Goal: Task Accomplishment & Management: Use online tool/utility

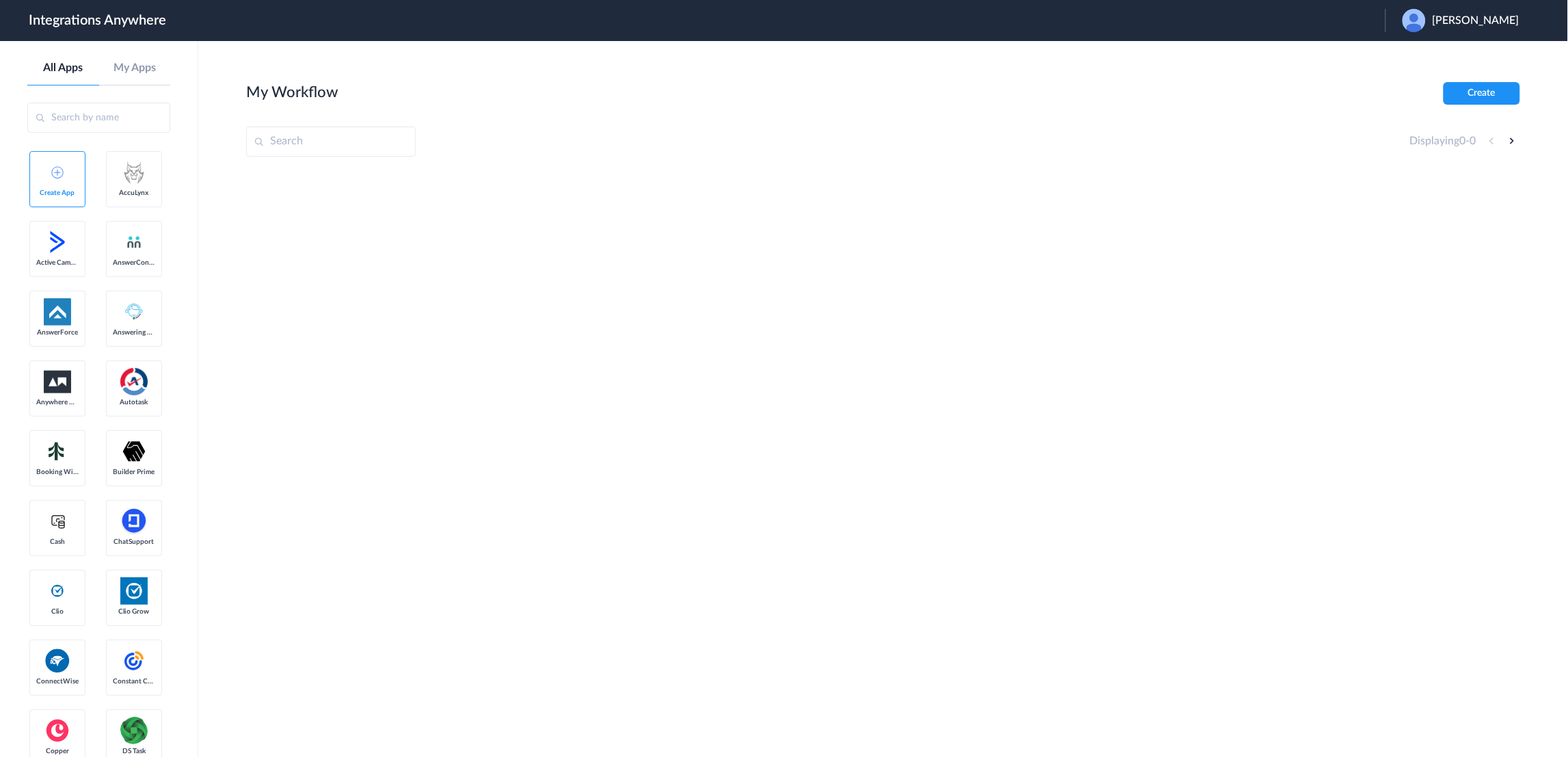
click at [1471, 15] on span "[PERSON_NAME]" at bounding box center [1475, 21] width 87 height 13
click at [1461, 54] on li "Logout" at bounding box center [1460, 56] width 148 height 26
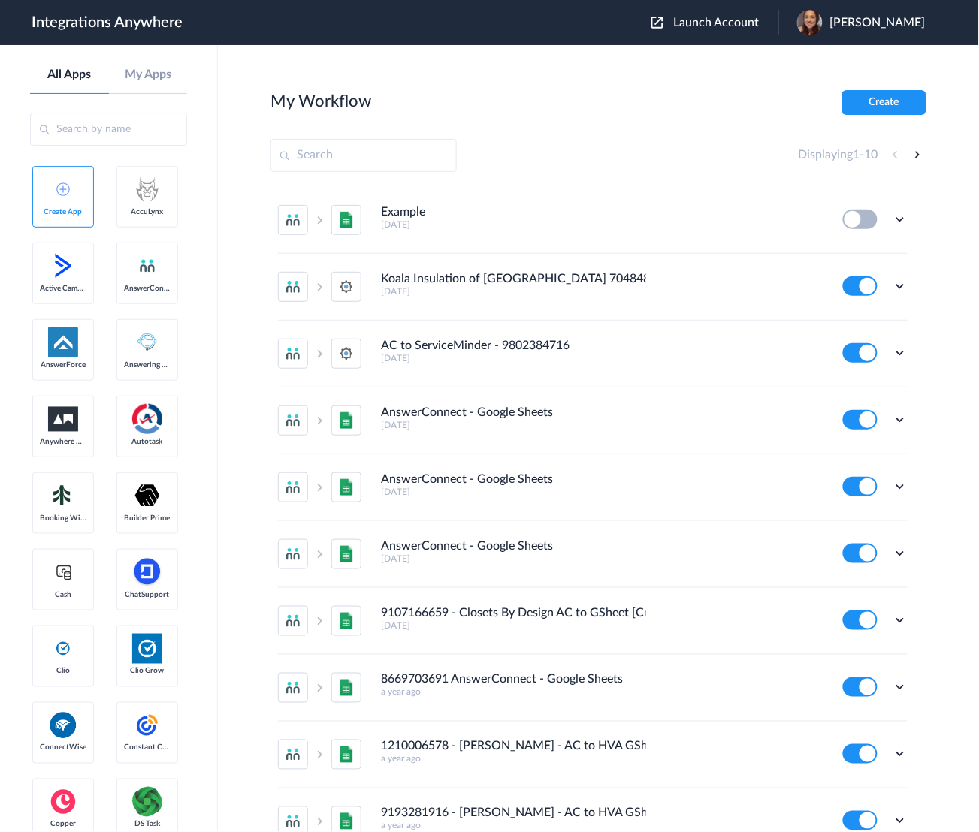
drag, startPoint x: 747, startPoint y: 14, endPoint x: 658, endPoint y: 102, distance: 125.9
click at [747, 14] on div "Launch Account Cori Ansick My Account Logout" at bounding box center [795, 23] width 289 height 26
click at [748, 30] on div "Launch Account Cori Ansick My Account Logout" at bounding box center [795, 23] width 289 height 26
click at [745, 27] on button "Launch Account" at bounding box center [714, 23] width 127 height 14
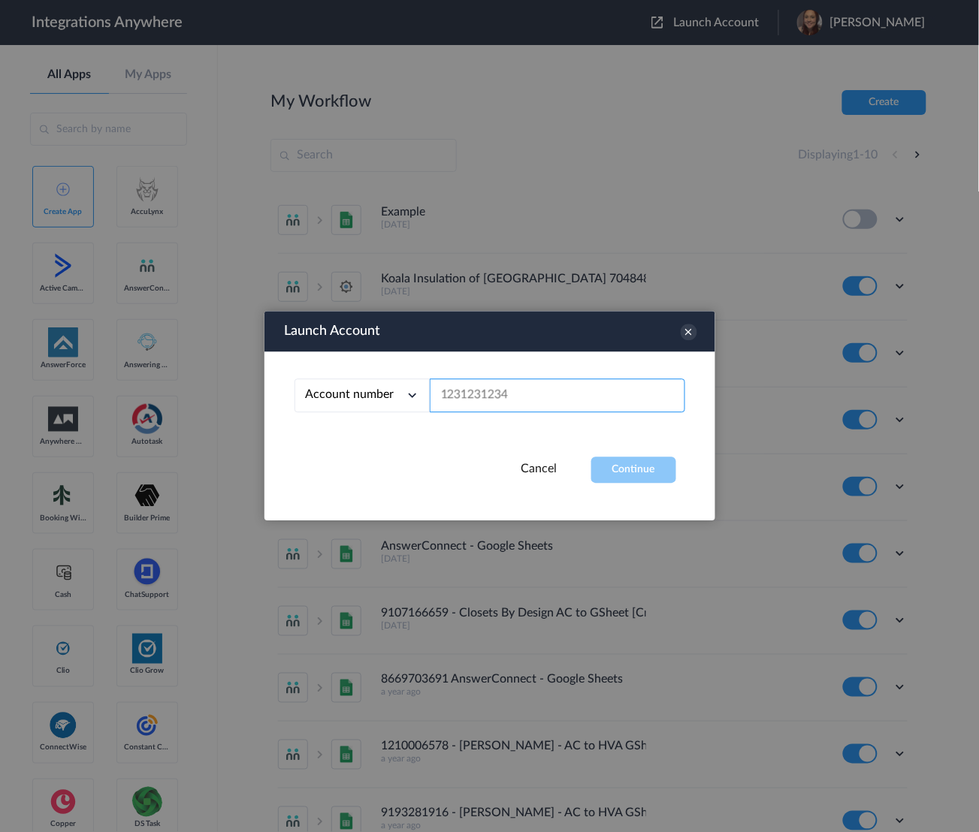
click at [490, 399] on input "text" at bounding box center [557, 396] width 255 height 34
paste input "7207902907"
type input "7207902907"
click at [624, 466] on button "Continue" at bounding box center [633, 470] width 85 height 26
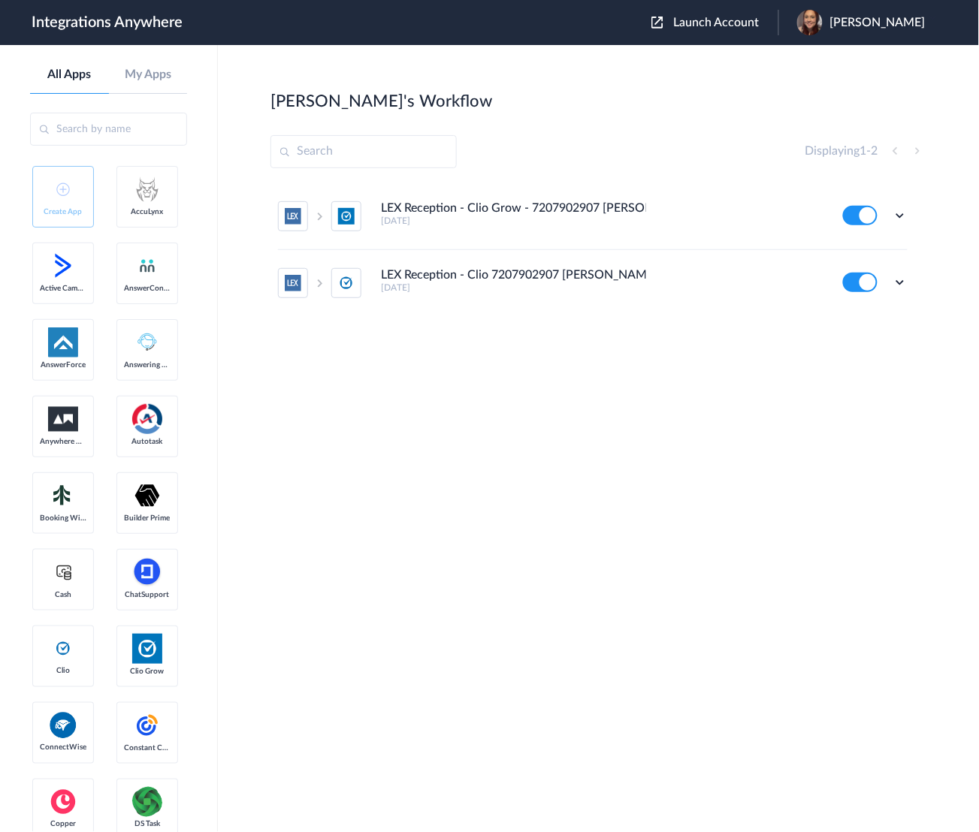
click at [621, 541] on section "Brett's Workflow Create Displaying 1 - 2 LEX Reception - Clio Grow - 7207902907…" at bounding box center [598, 483] width 656 height 787
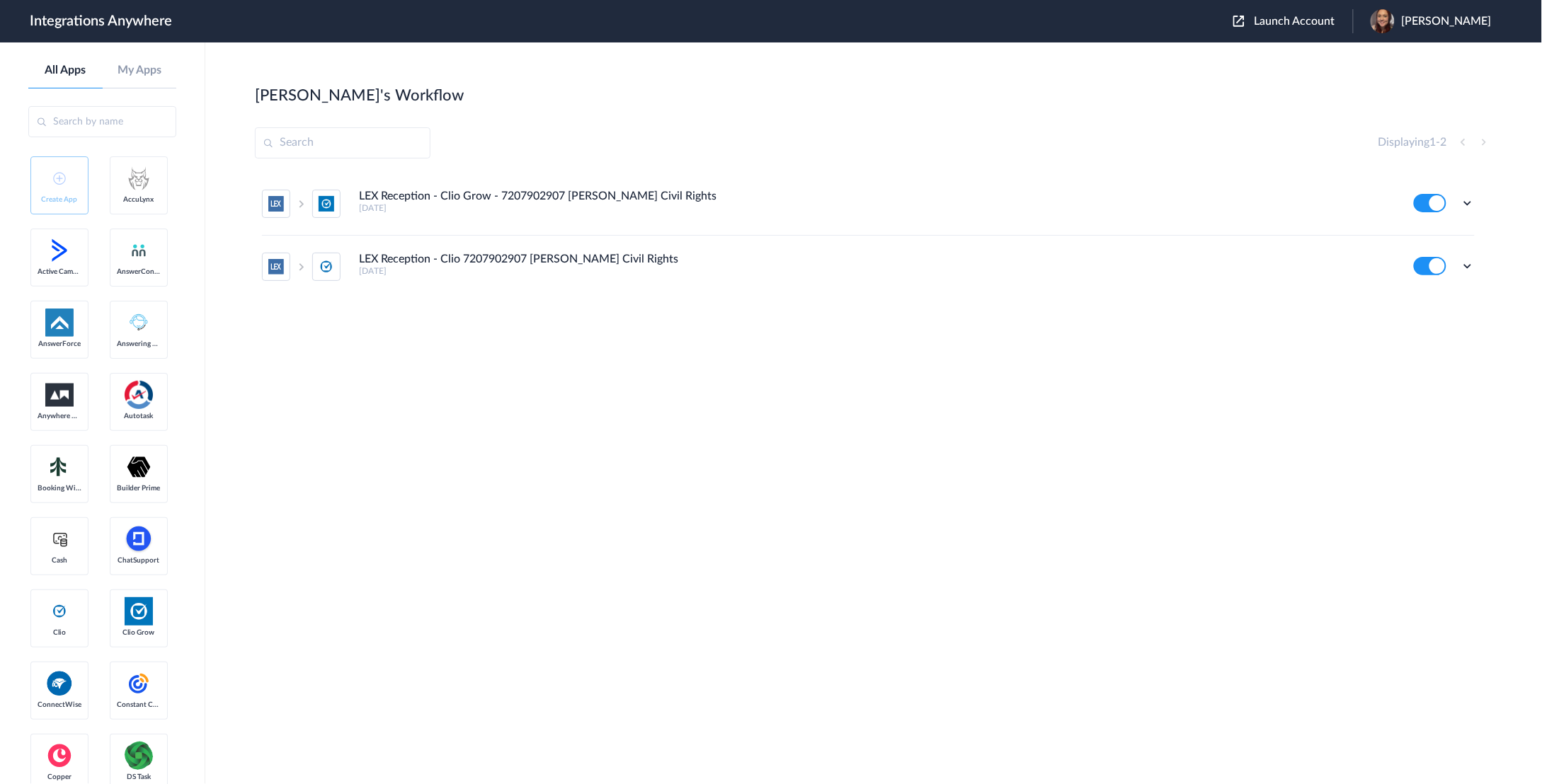
click at [1467, 195] on div "Edit Task history Delete" at bounding box center [1444, 204] width 61 height 19
click at [1468, 198] on icon at bounding box center [1467, 203] width 14 height 14
click at [1452, 237] on li "Edit" at bounding box center [1429, 237] width 92 height 26
click at [1463, 270] on icon at bounding box center [1467, 266] width 14 height 14
click at [1440, 302] on li "Edit" at bounding box center [1429, 299] width 92 height 26
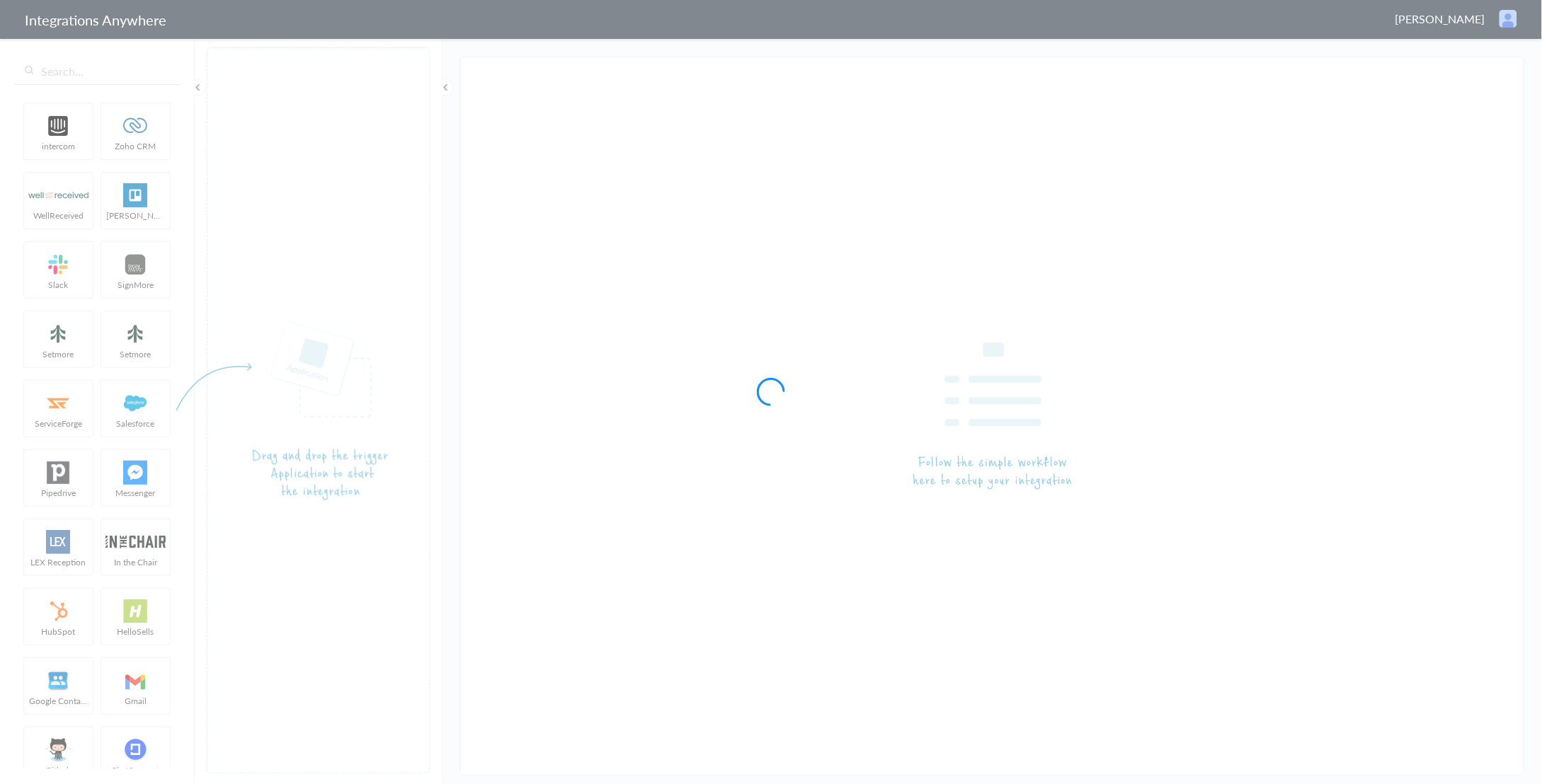
type input "LEX Reception - Clio Grow - 7207902907 Klein Civil Rights"
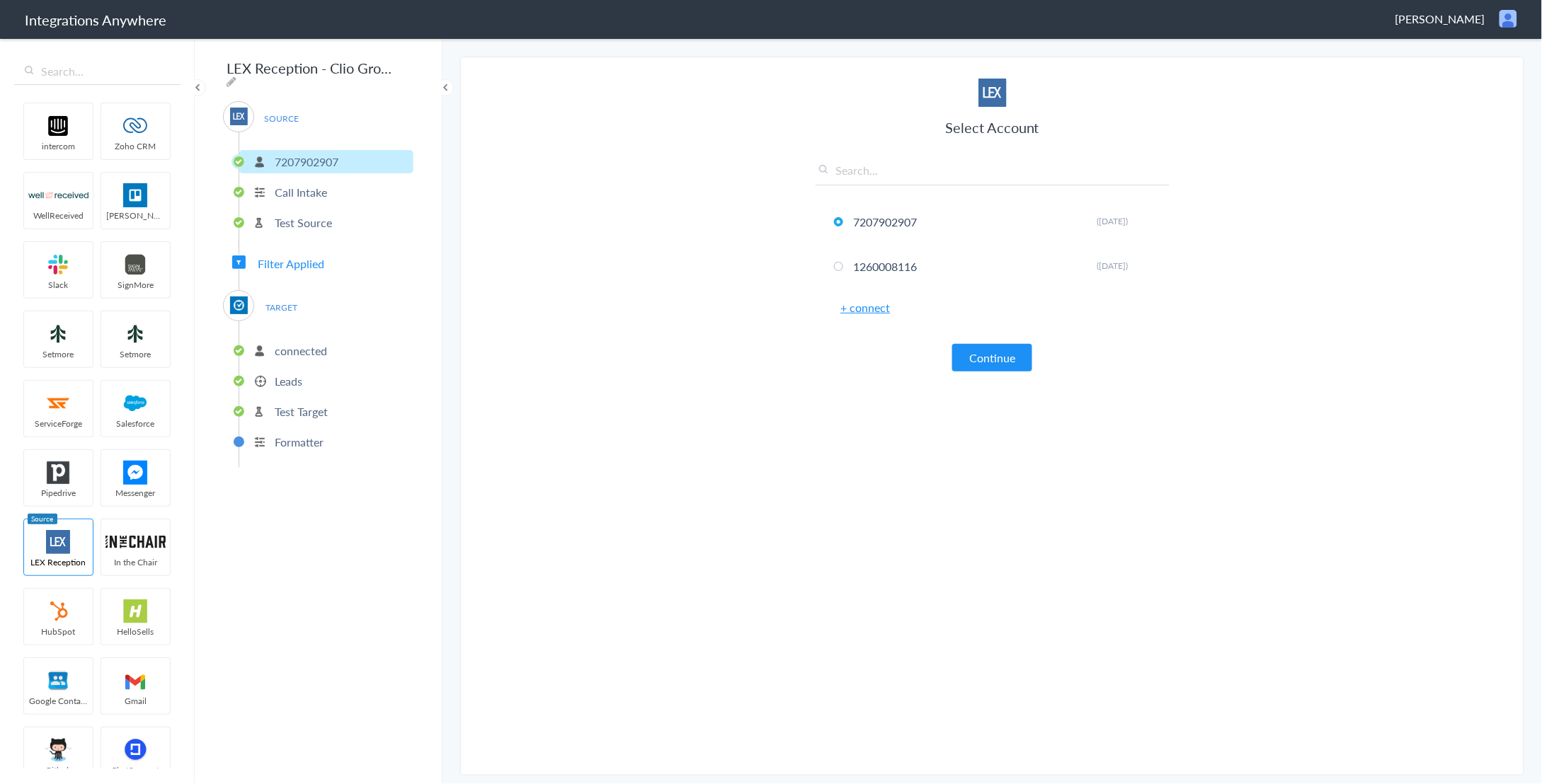
click at [314, 377] on li "Leads" at bounding box center [326, 381] width 174 height 24
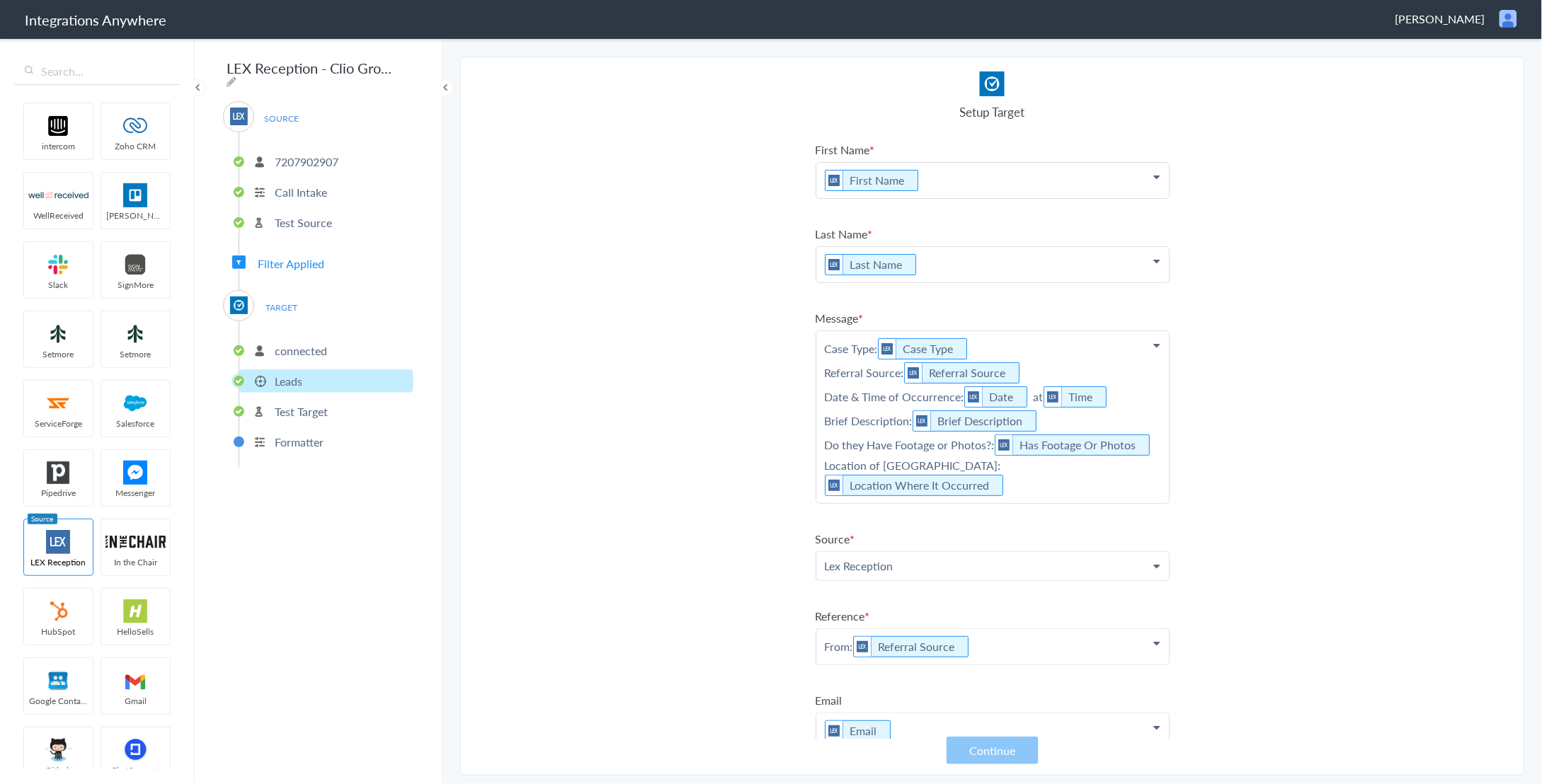
click at [1125, 496] on p "Case Type: Case Type Referral Source: Referral Source Date & Time of Occurrence…" at bounding box center [992, 416] width 353 height 172
click at [290, 150] on li "7207902907" at bounding box center [326, 161] width 174 height 24
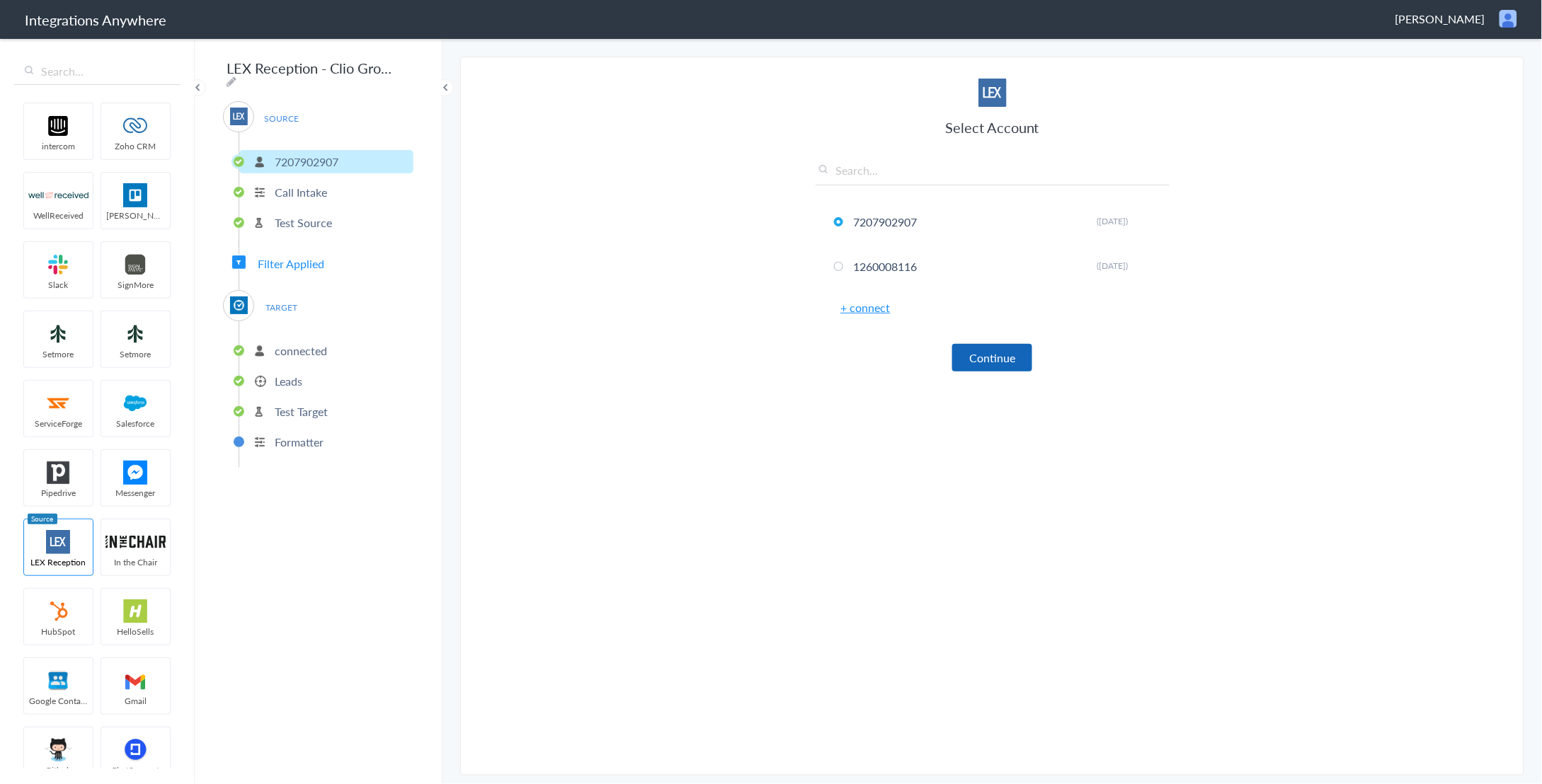
click at [1024, 352] on button "Continue" at bounding box center [992, 357] width 80 height 27
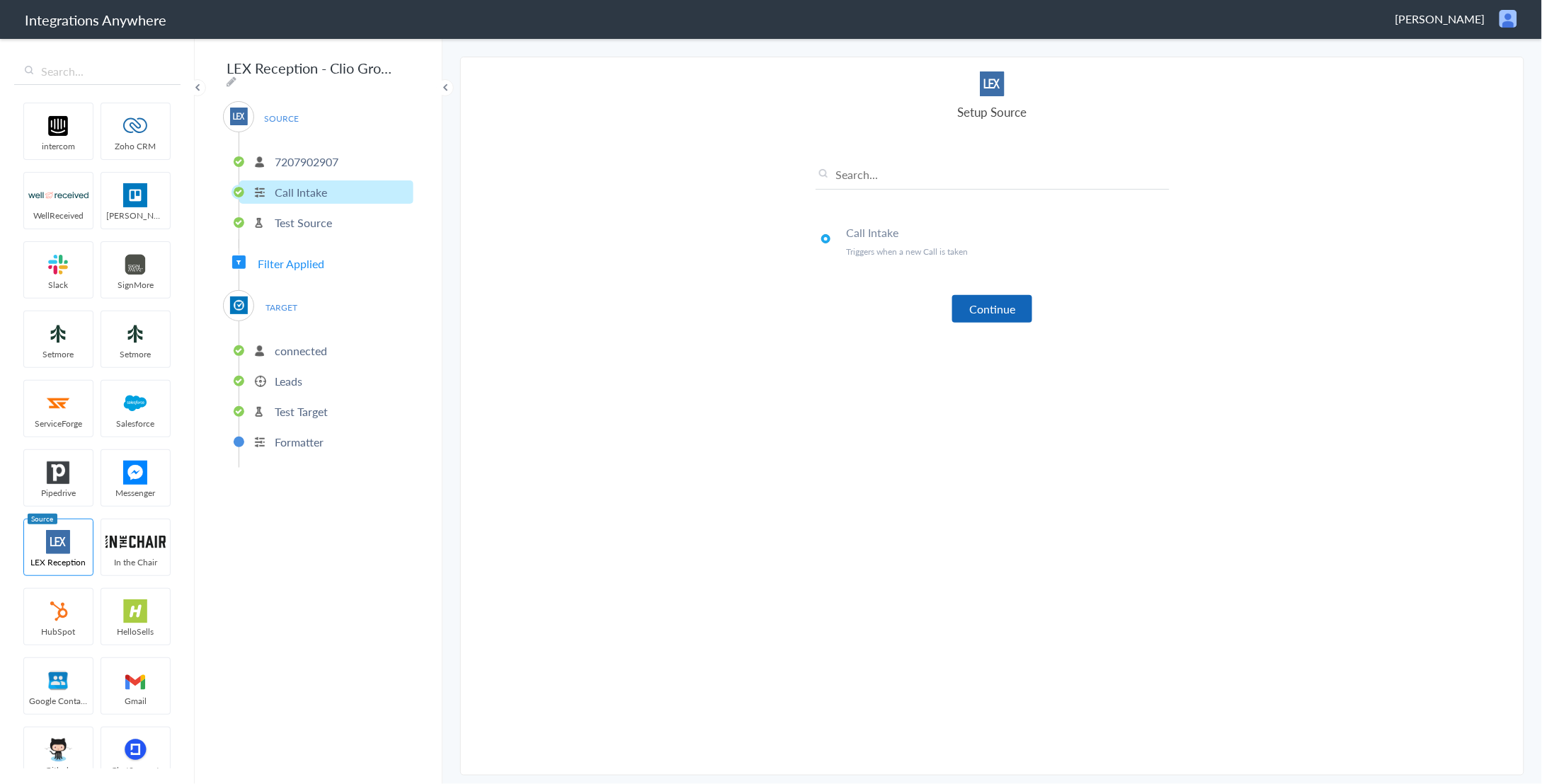
click at [1010, 311] on button "Continue" at bounding box center [992, 308] width 80 height 27
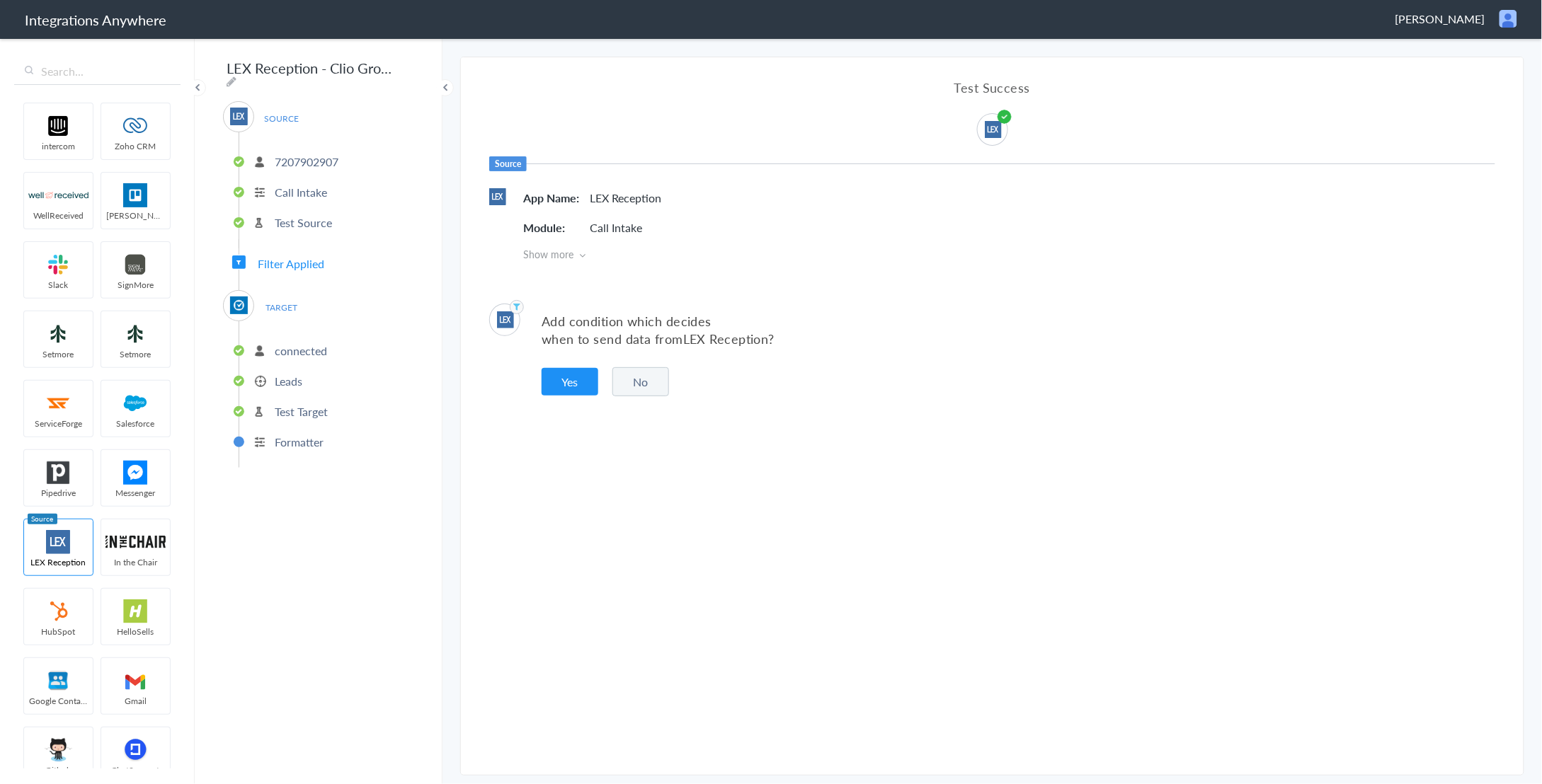
click at [647, 394] on button "No" at bounding box center [641, 382] width 57 height 29
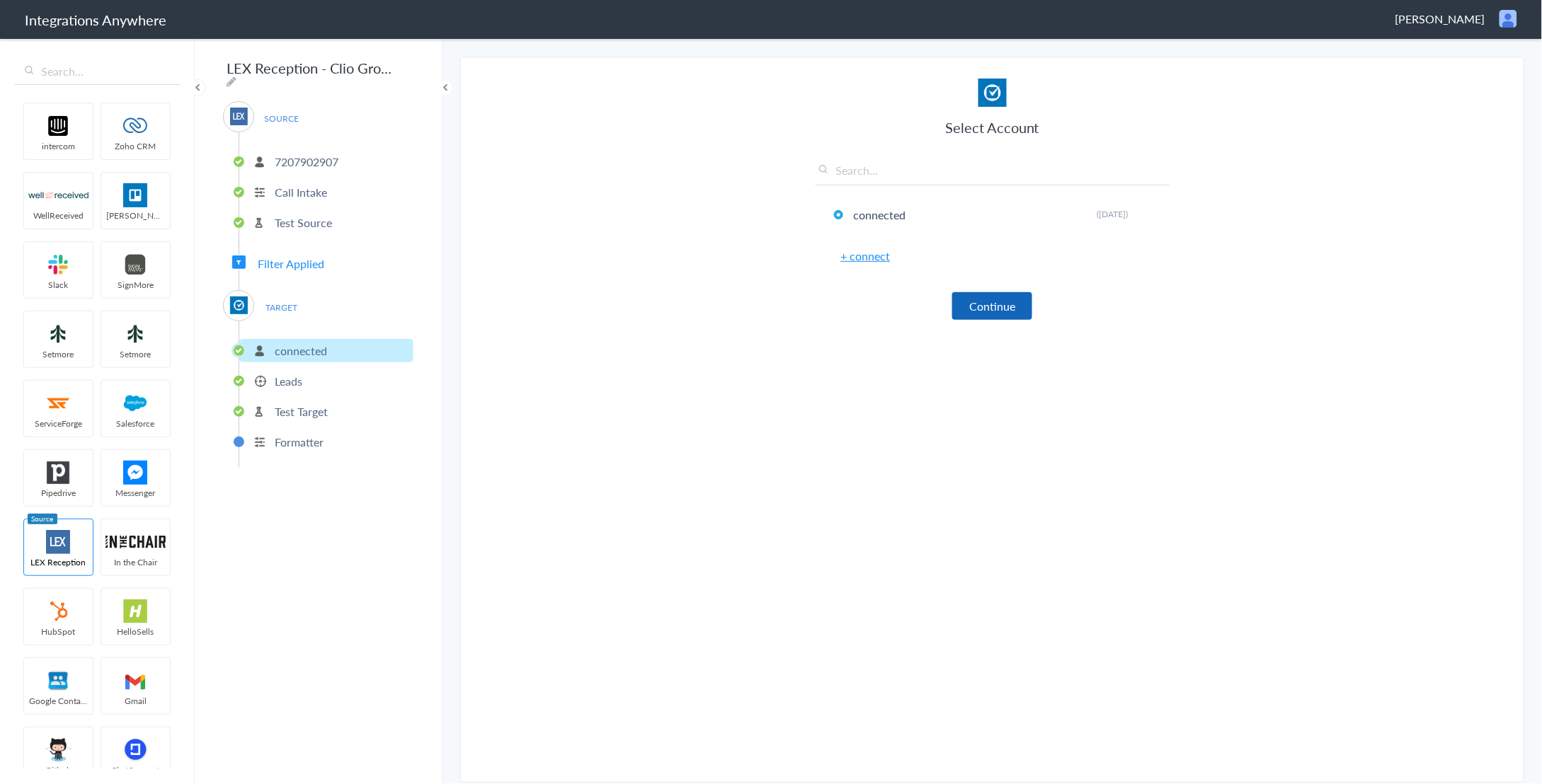
click at [1007, 301] on button "Continue" at bounding box center [992, 305] width 80 height 27
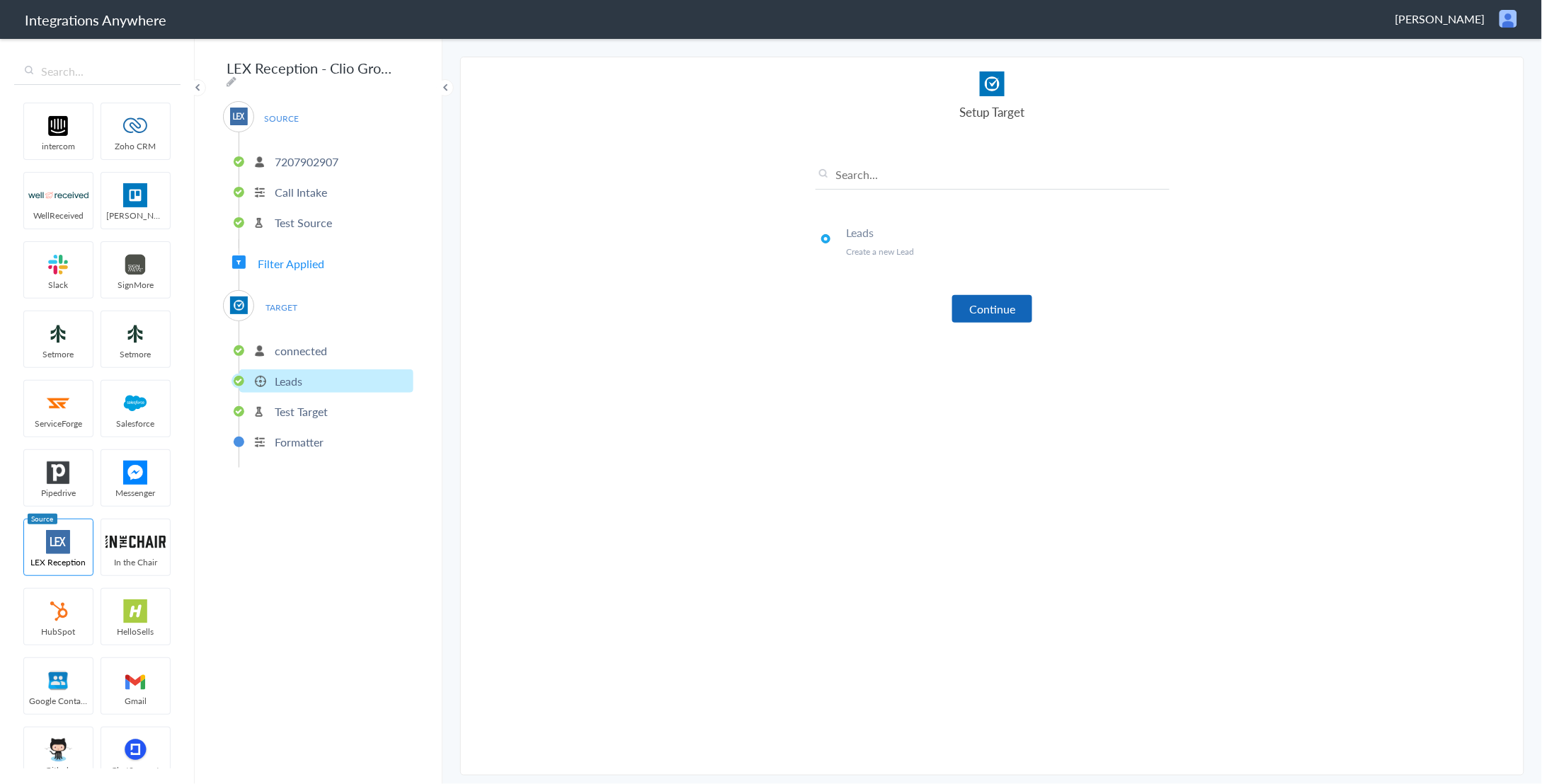
click at [1002, 311] on button "Continue" at bounding box center [992, 308] width 80 height 27
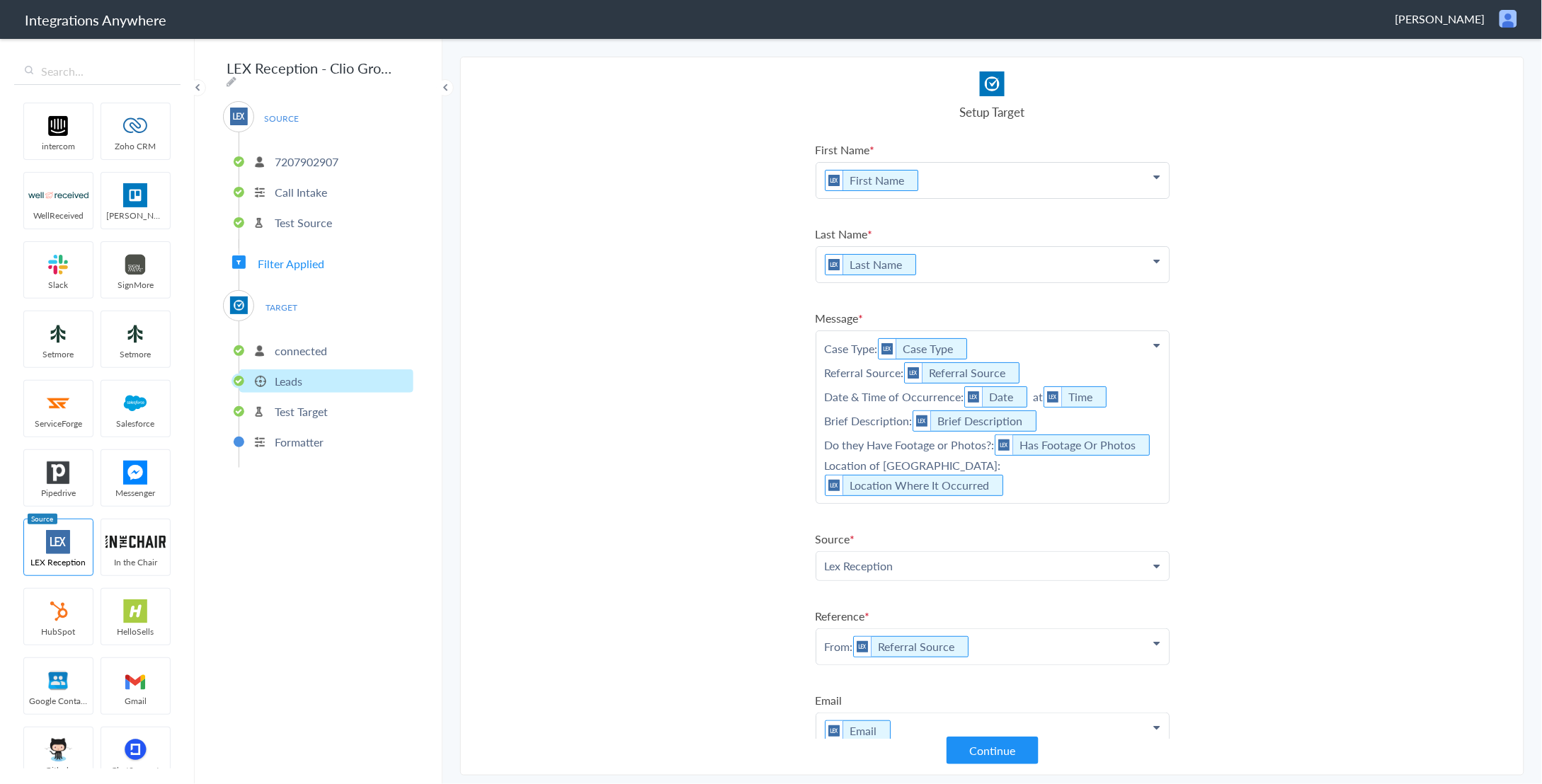
click at [1124, 483] on p "Case Type: Case Type Referral Source: Referral Source Date & Time of Occurrence…" at bounding box center [992, 416] width 353 height 172
click at [906, 482] on p "Case Type: Case Type Referral Source: Referral Source Date & Time of Occurrence…" at bounding box center [992, 416] width 353 height 172
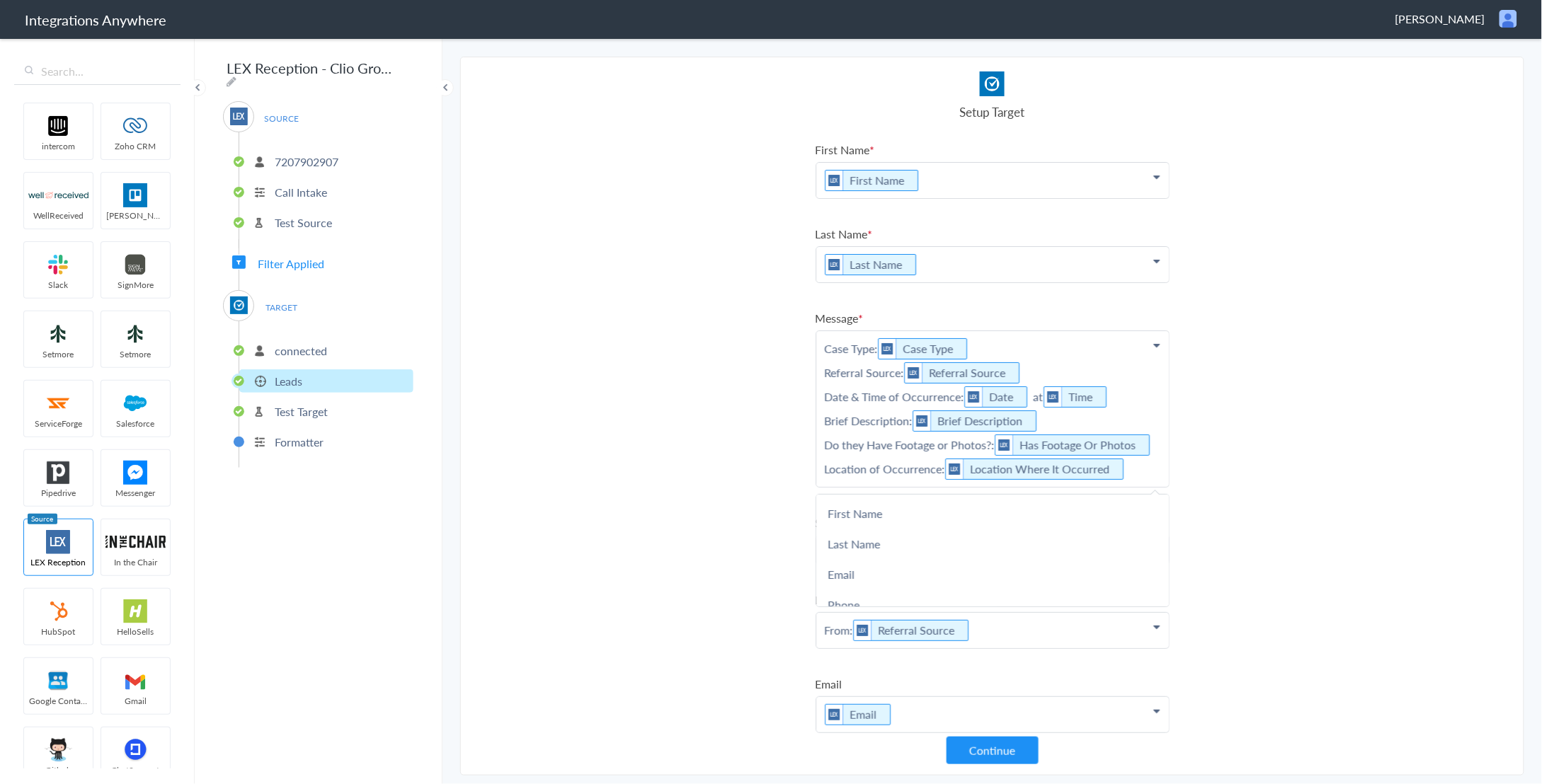
click at [338, 154] on p "7207902907" at bounding box center [306, 161] width 64 height 16
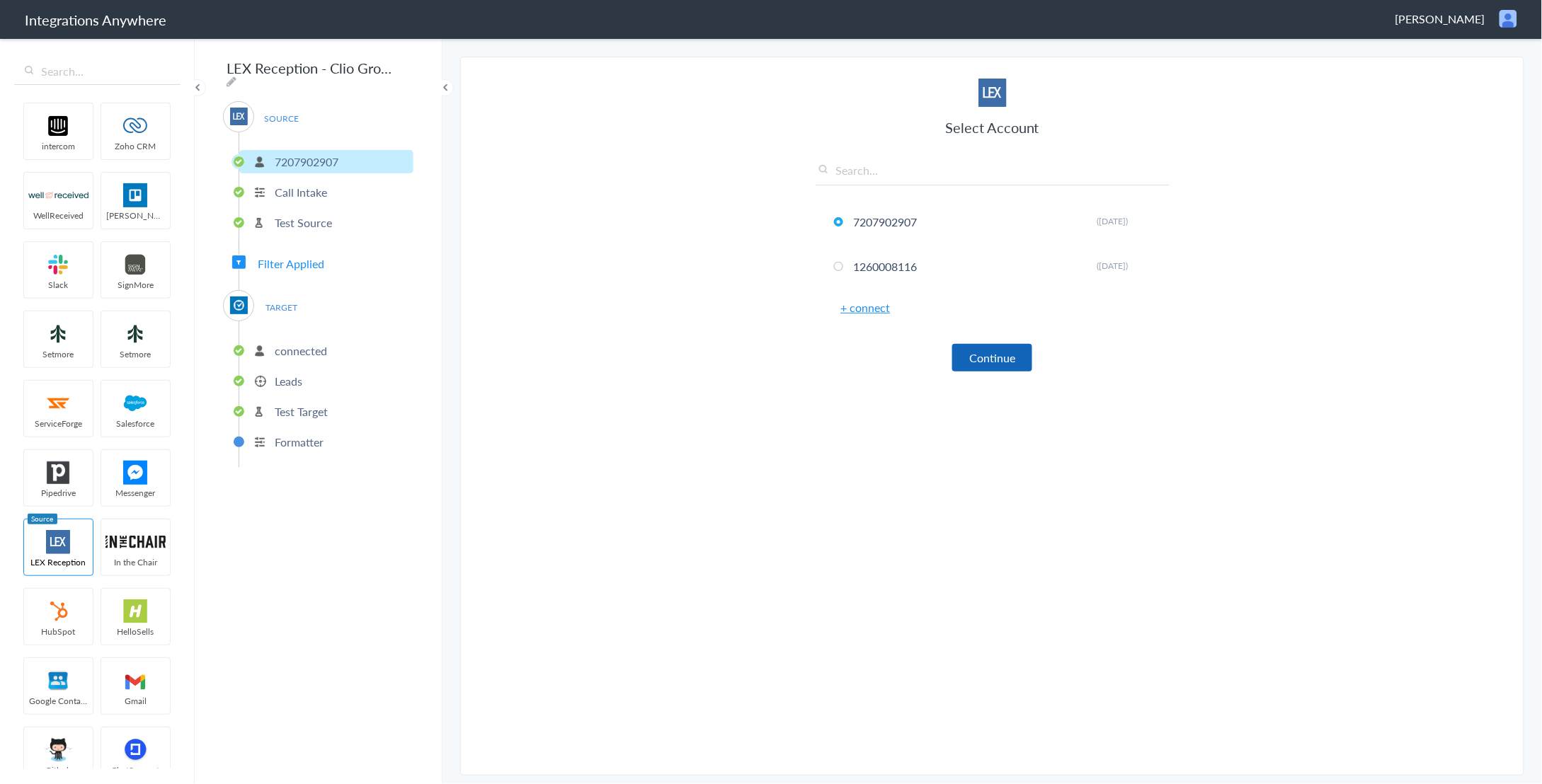
click at [1006, 361] on button "Continue" at bounding box center [992, 357] width 80 height 27
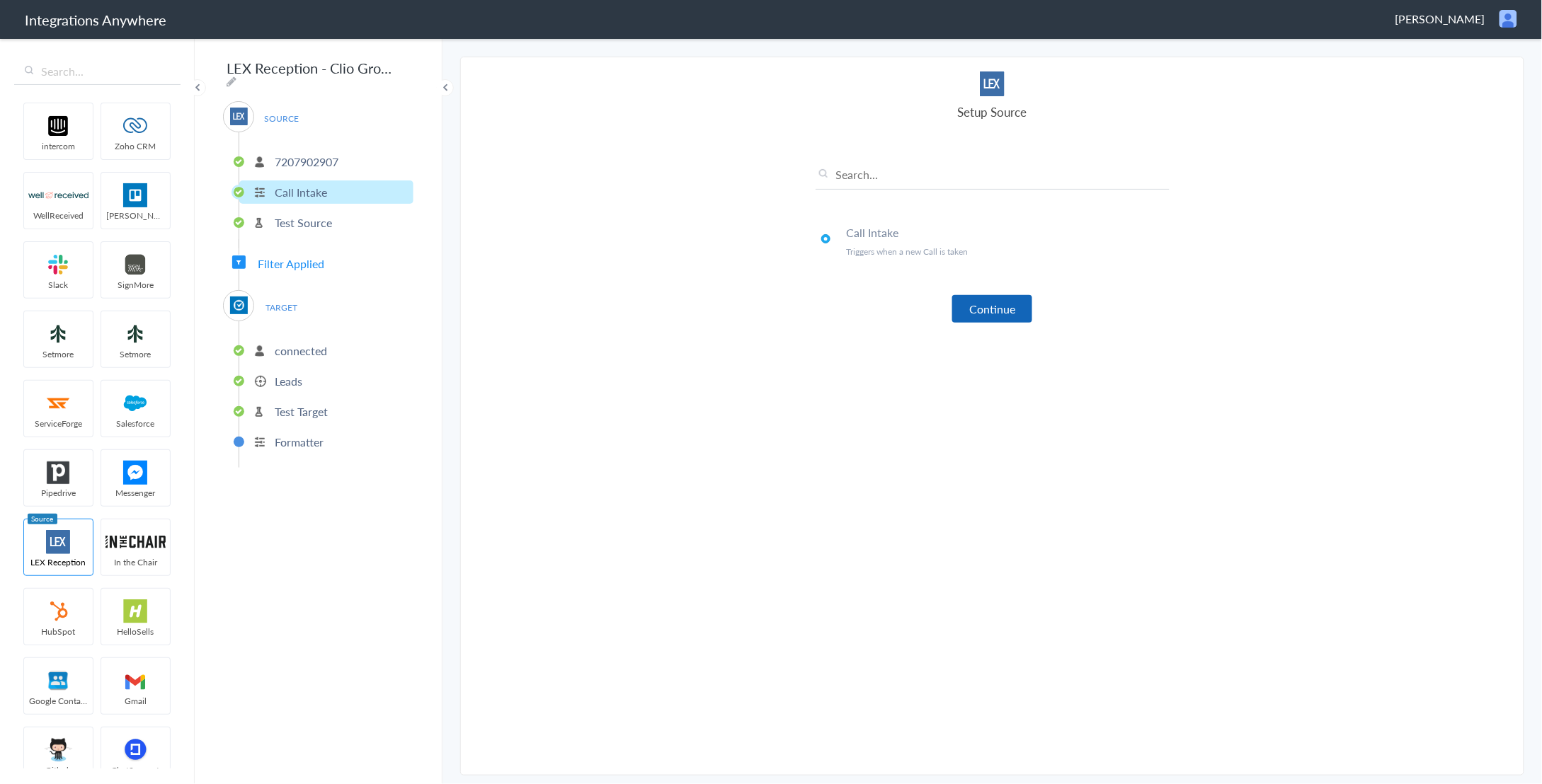
click at [1007, 295] on button "Continue" at bounding box center [992, 308] width 80 height 27
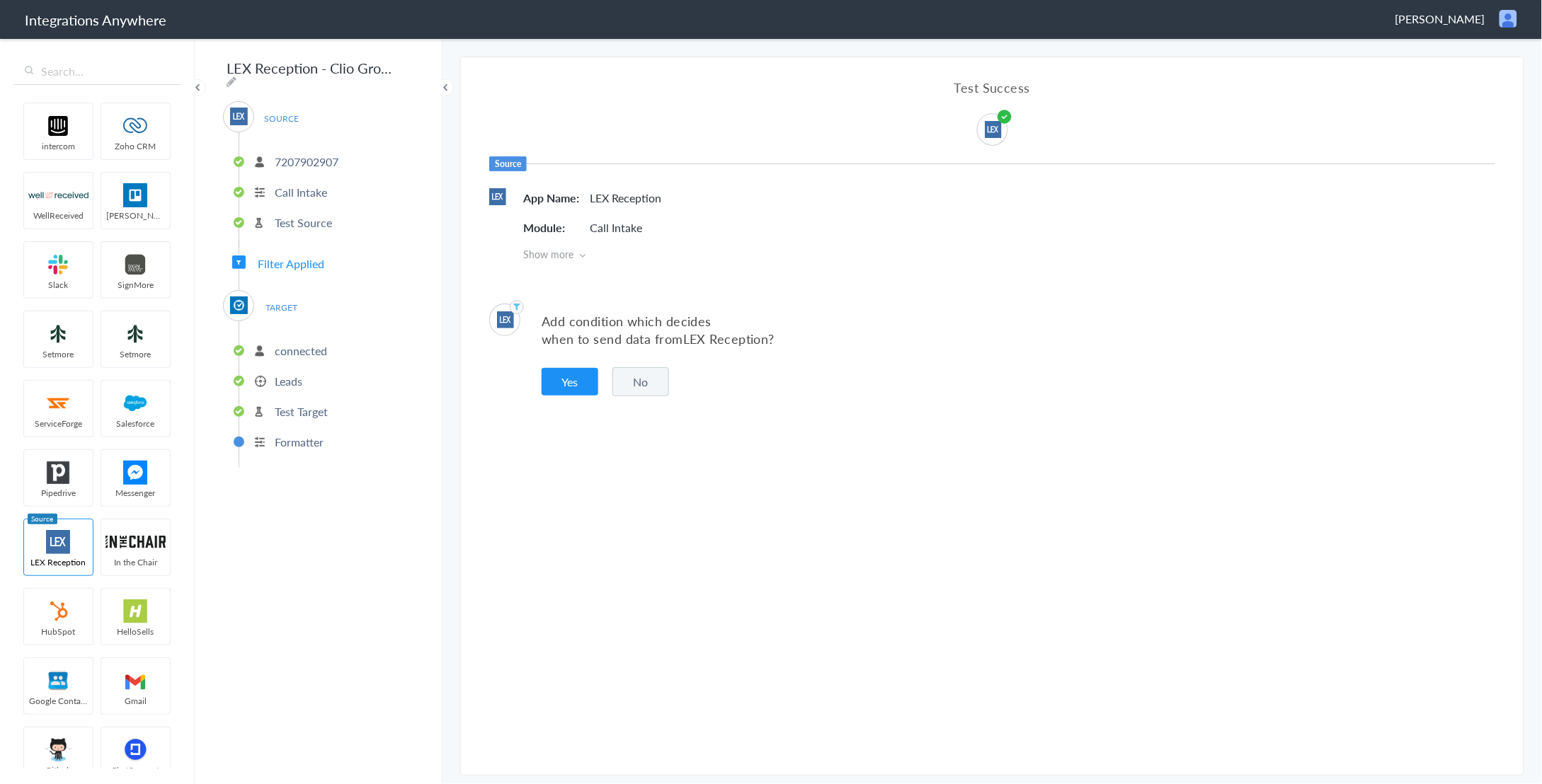
click at [638, 372] on button "No" at bounding box center [641, 382] width 57 height 29
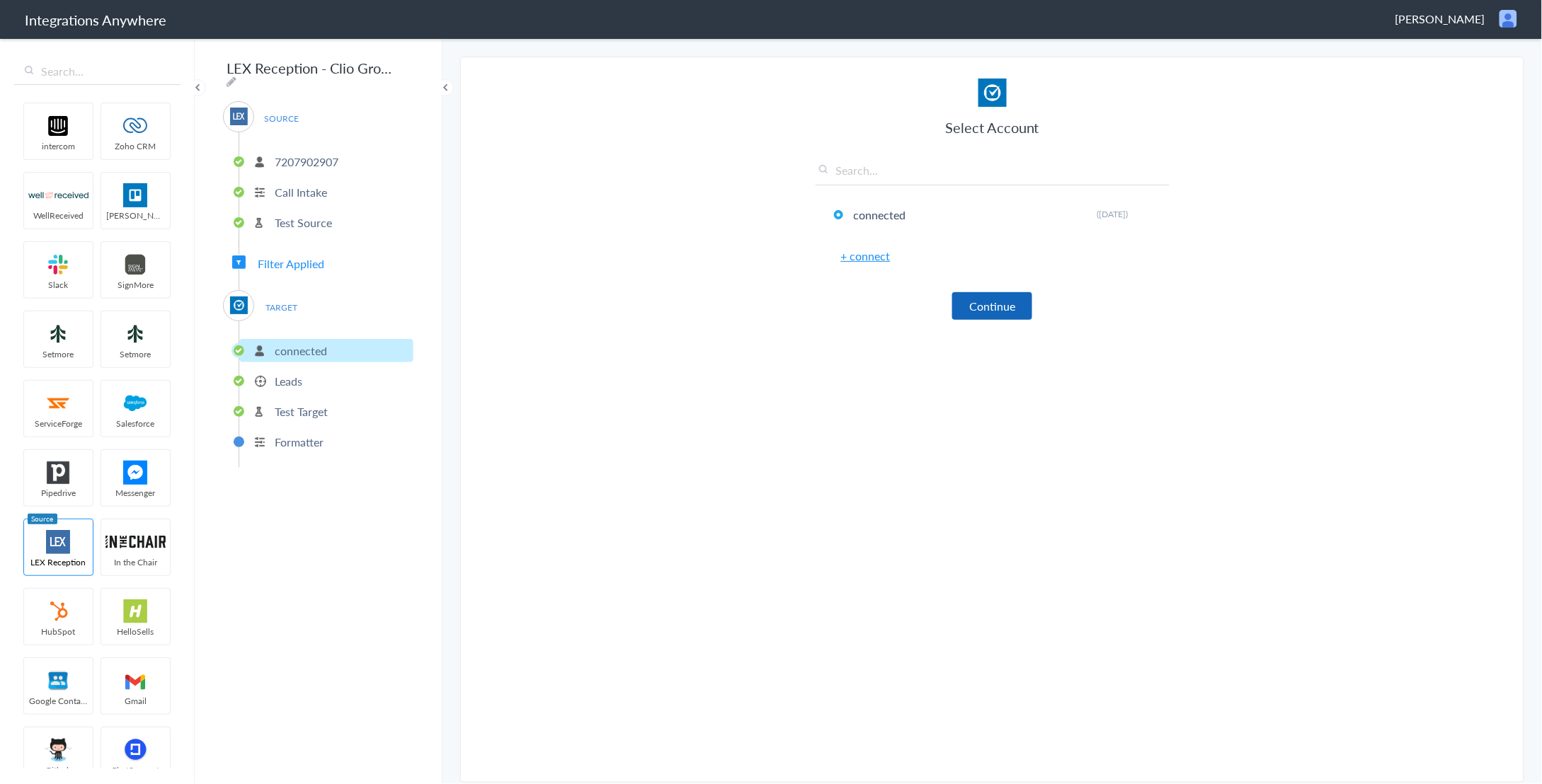
click at [990, 292] on button "Continue" at bounding box center [992, 305] width 80 height 27
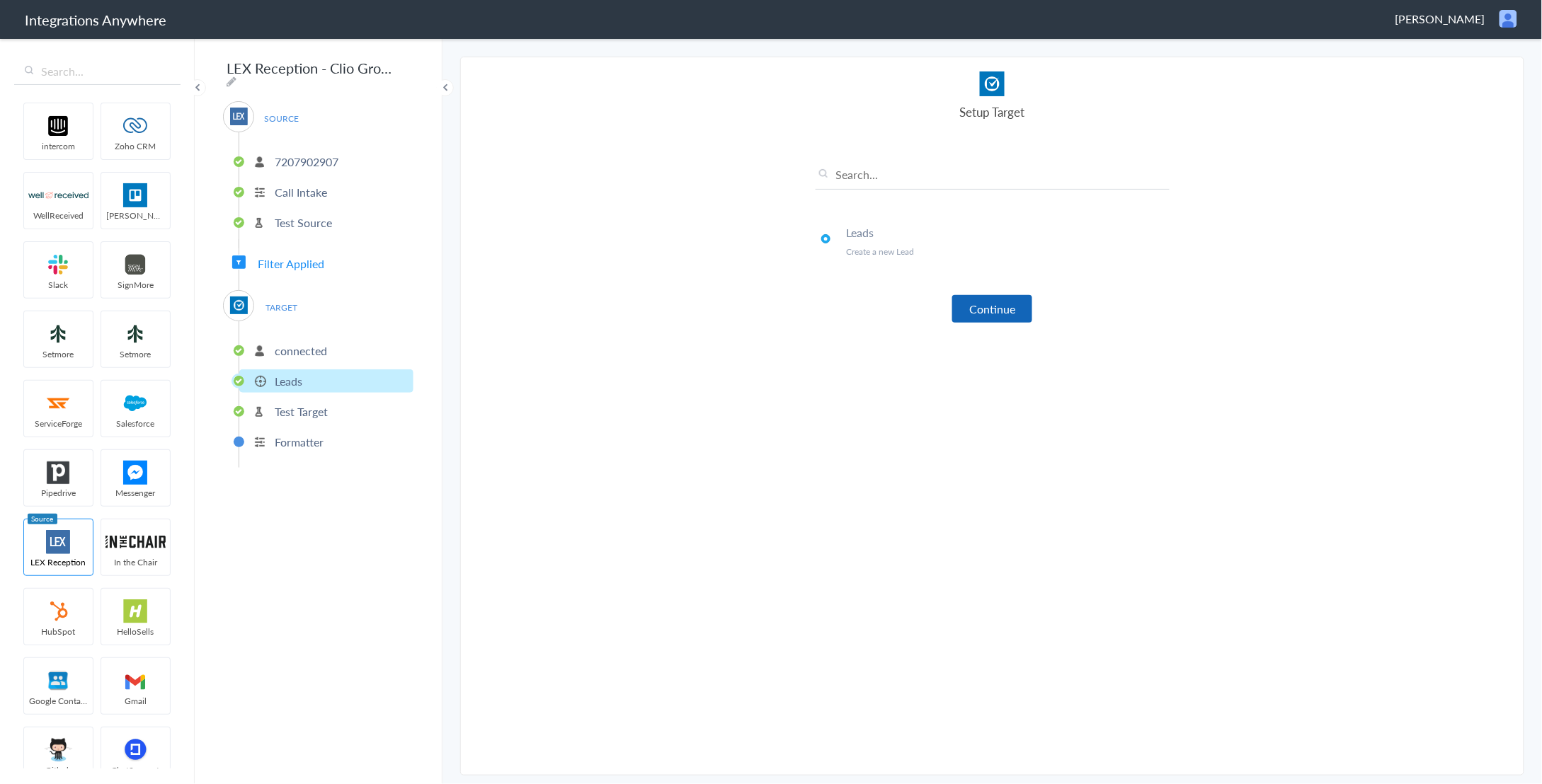
click at [1002, 304] on button "Continue" at bounding box center [992, 308] width 80 height 27
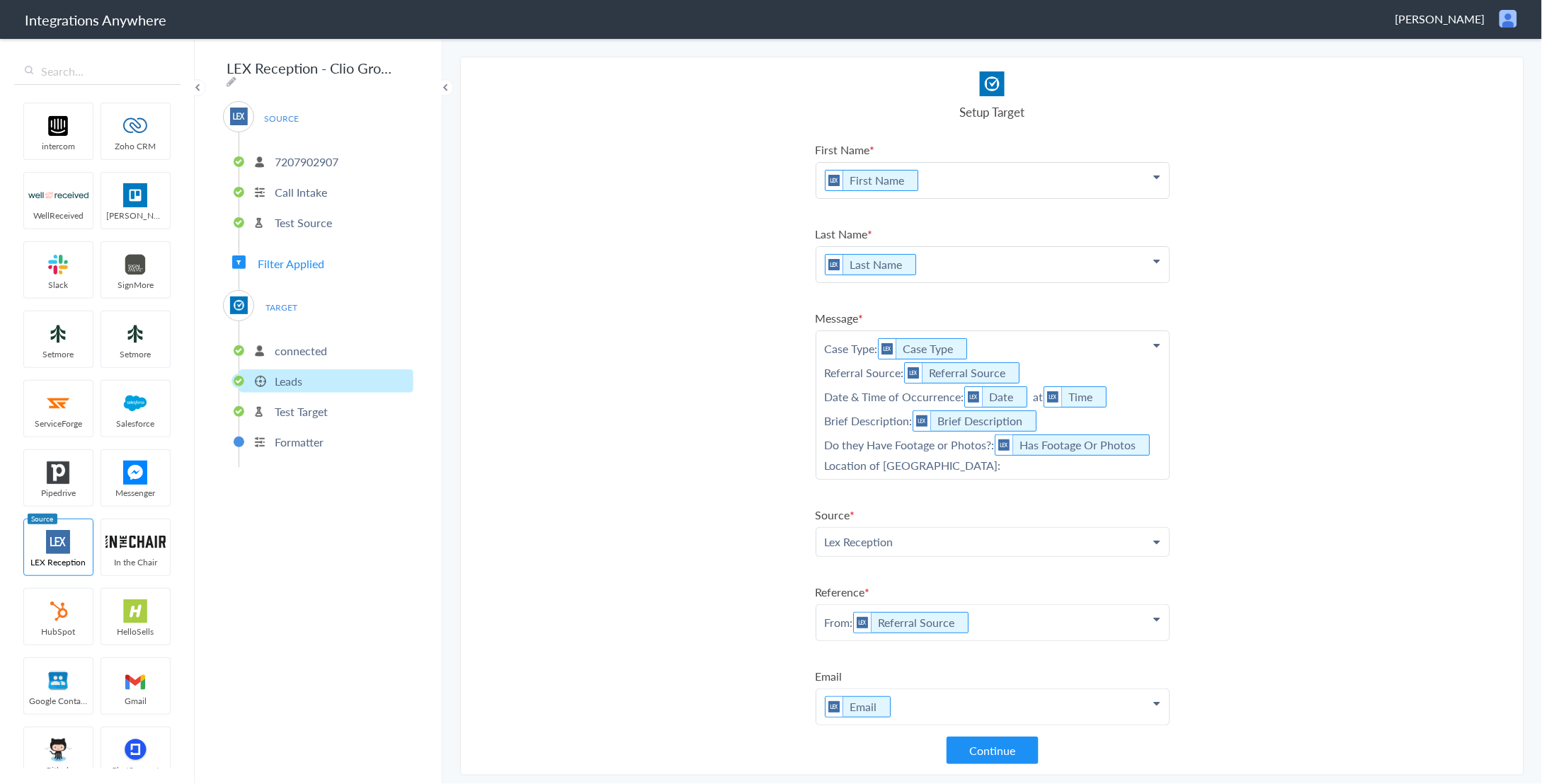
click at [993, 479] on p "Case Type: Case Type Referral Source: Referral Source Date & Time of Occurrence…" at bounding box center [992, 404] width 353 height 148
click at [910, 479] on p "Case Type: Case Type Referral Source: Referral Source Date & Time of Occurrence…" at bounding box center [992, 404] width 353 height 148
click at [999, 479] on p "Case Type: Case Type Referral Source: Referral Source Date & Time of Occurrence…" at bounding box center [992, 404] width 353 height 148
click at [945, 521] on link "County/City" at bounding box center [992, 505] width 353 height 30
click at [1005, 756] on button "Continue" at bounding box center [992, 750] width 92 height 27
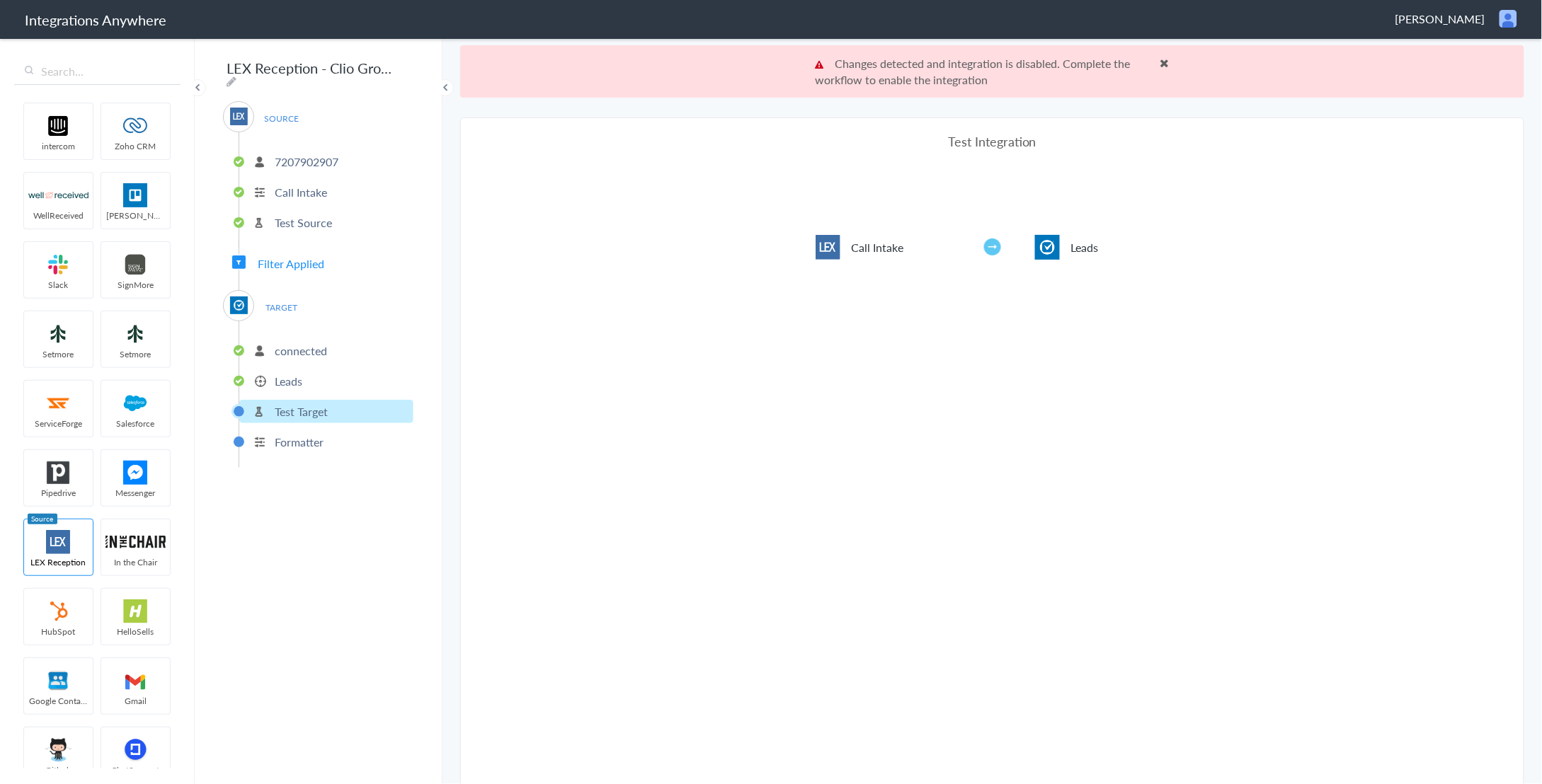
scroll to position [52, 0]
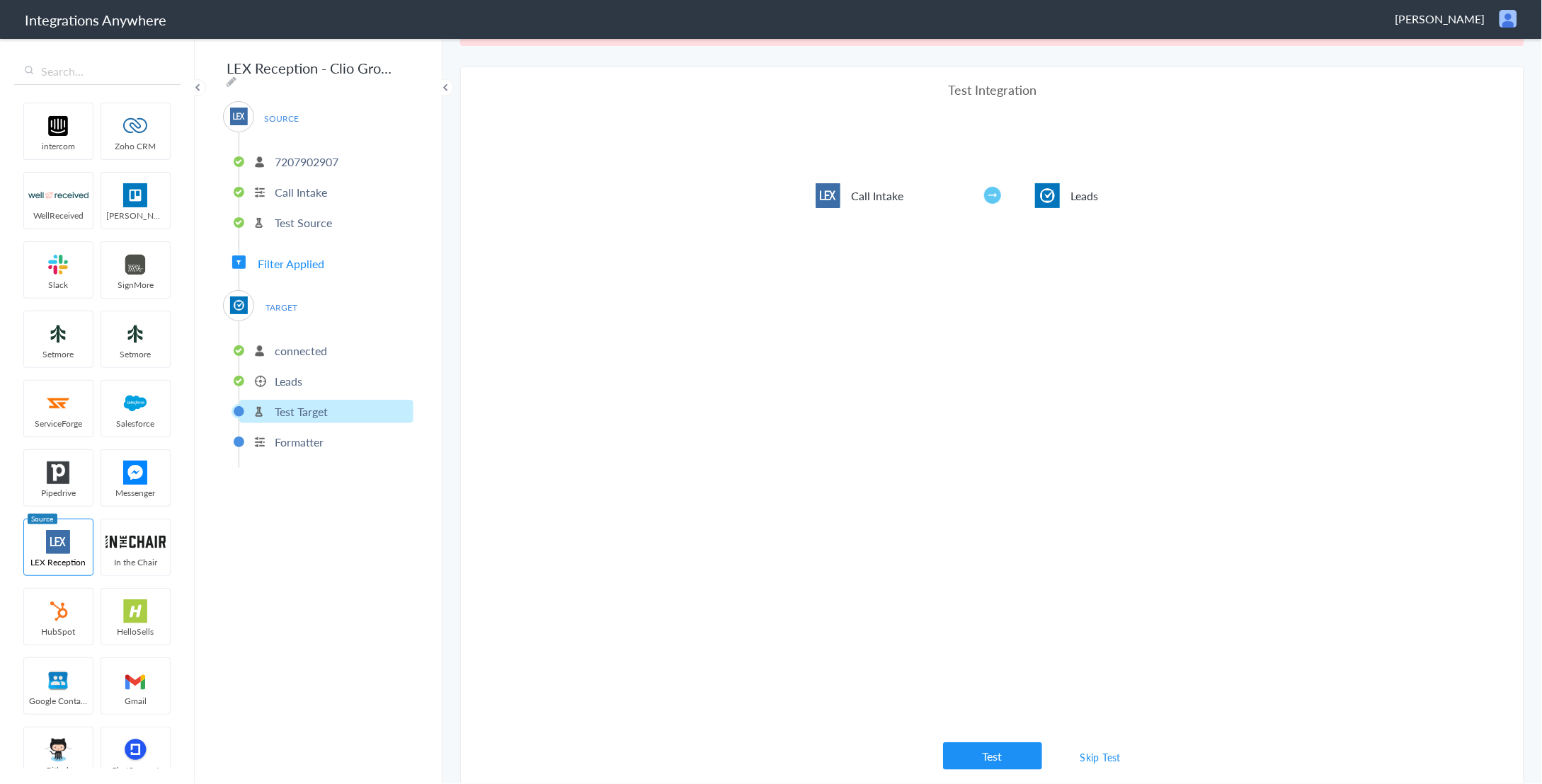
click at [1105, 760] on link "Skip Test" at bounding box center [1101, 757] width 75 height 25
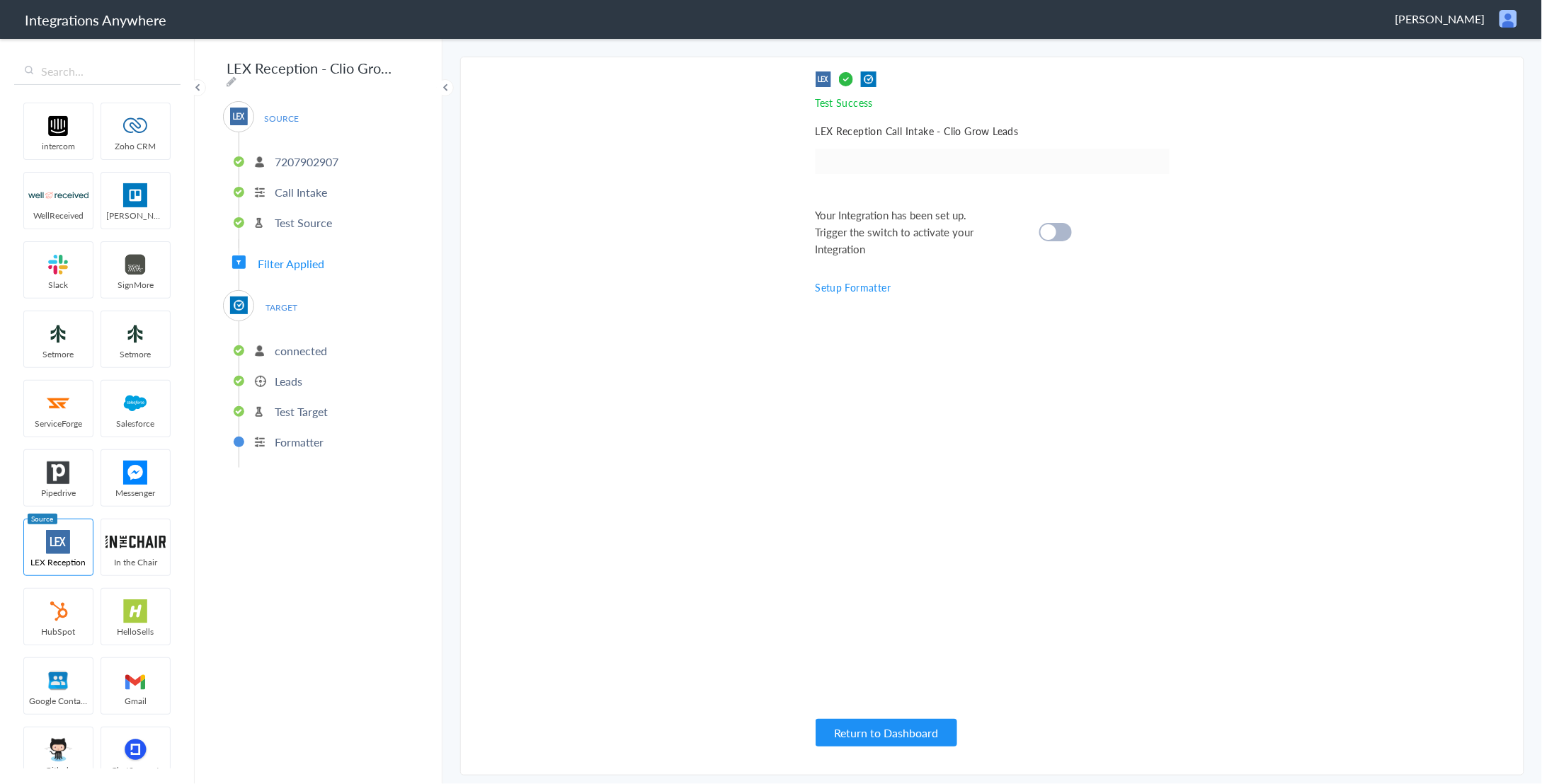
scroll to position [0, 0]
click at [1054, 225] on div at bounding box center [1056, 233] width 33 height 19
click at [914, 727] on button "Return to Dashboard" at bounding box center [886, 732] width 141 height 27
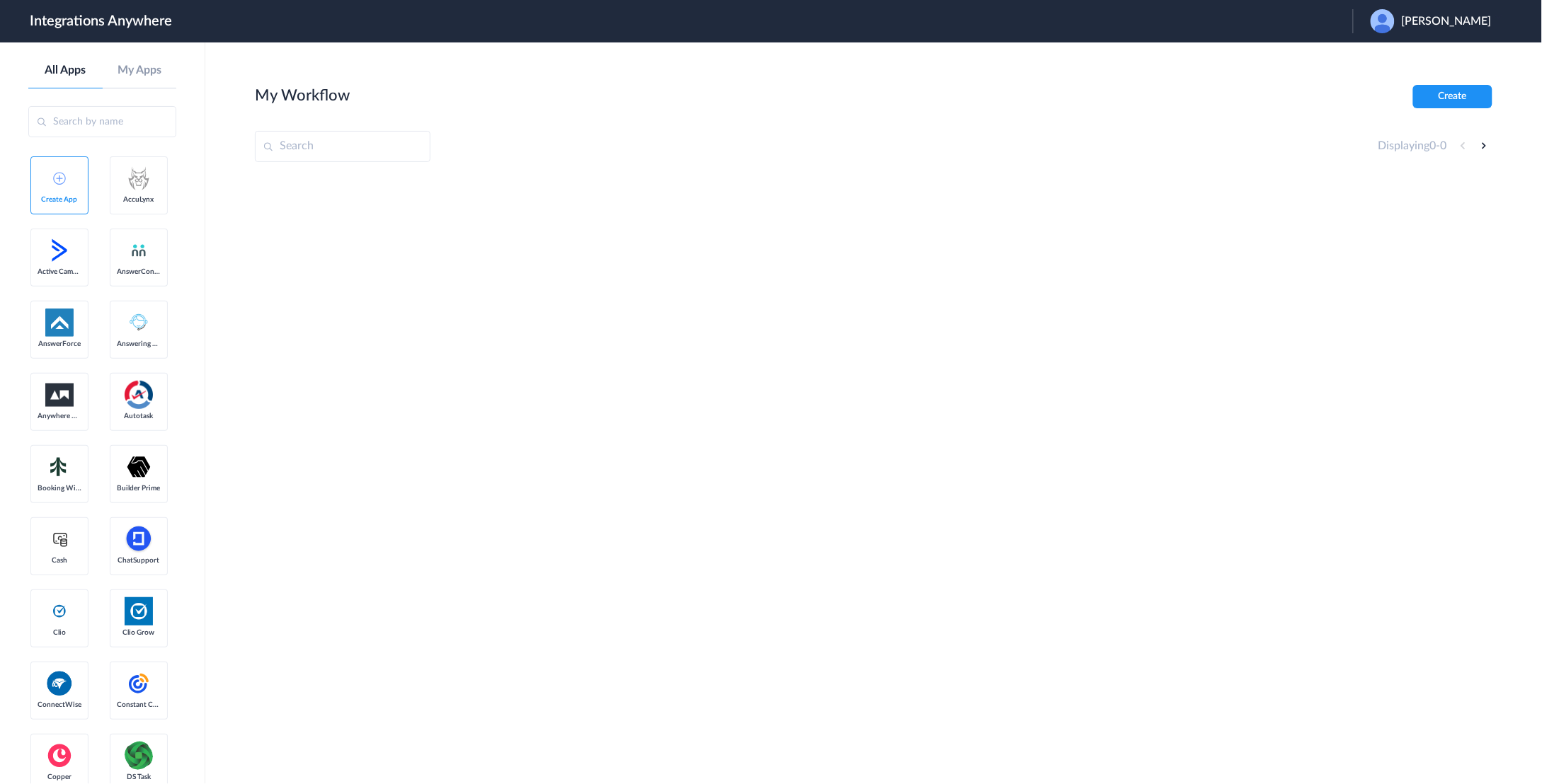
click at [1446, 16] on span "[PERSON_NAME]" at bounding box center [1446, 22] width 90 height 13
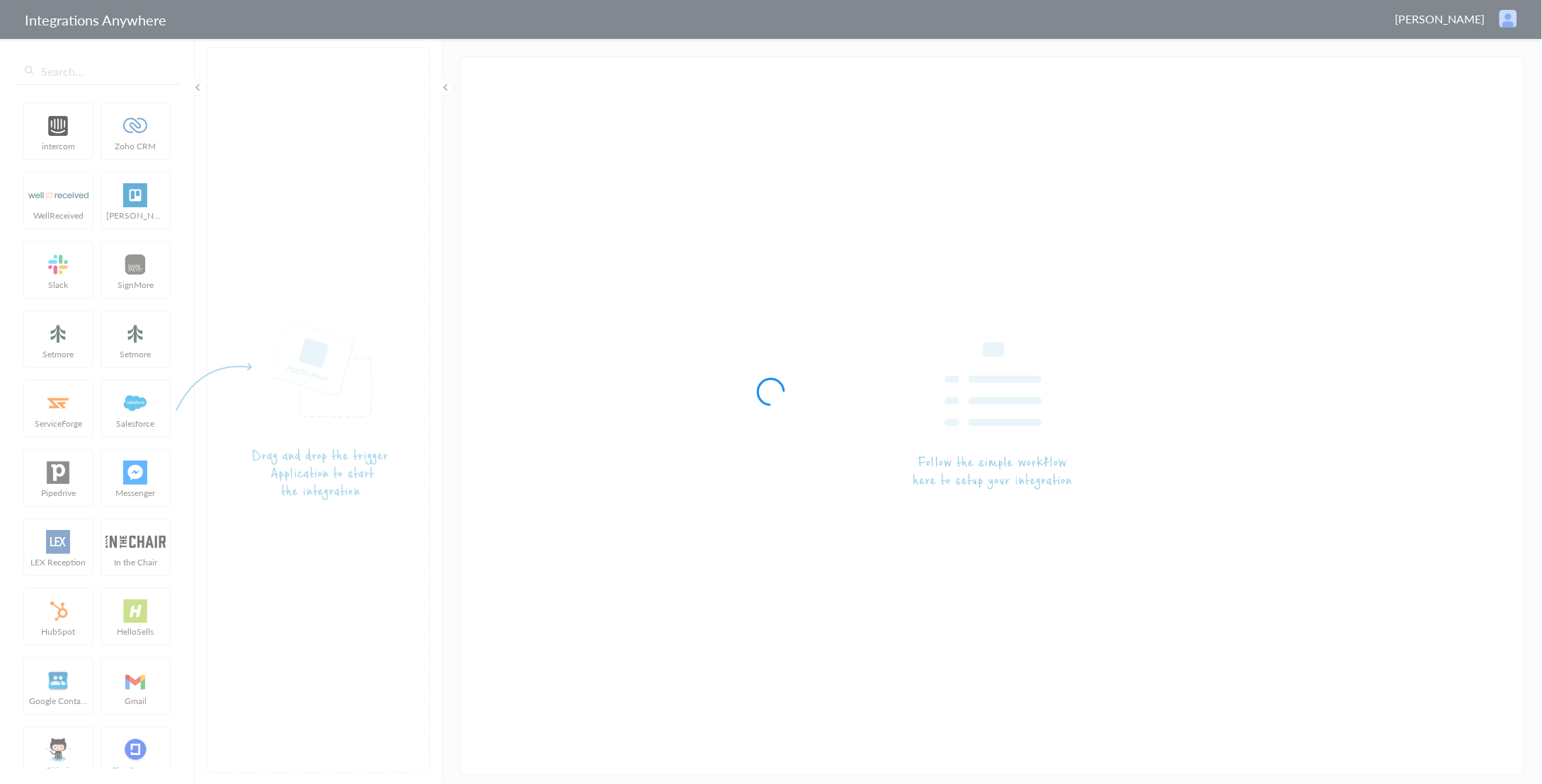
type input "LEX Reception - Clio 7207902907 [PERSON_NAME] Civil Rights"
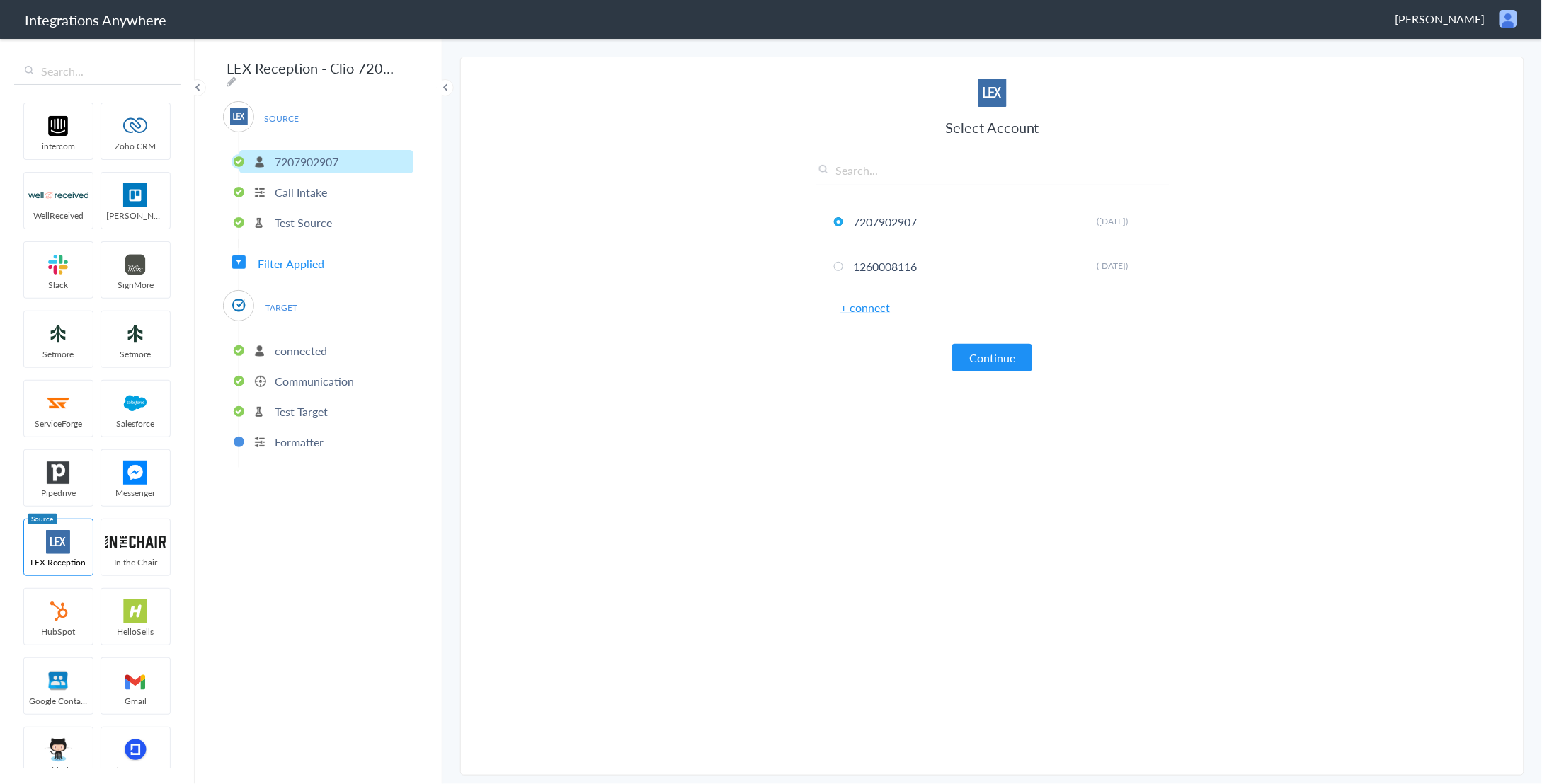
click at [311, 380] on p "Communication" at bounding box center [314, 381] width 79 height 16
